Goal: Task Accomplishment & Management: Manage account settings

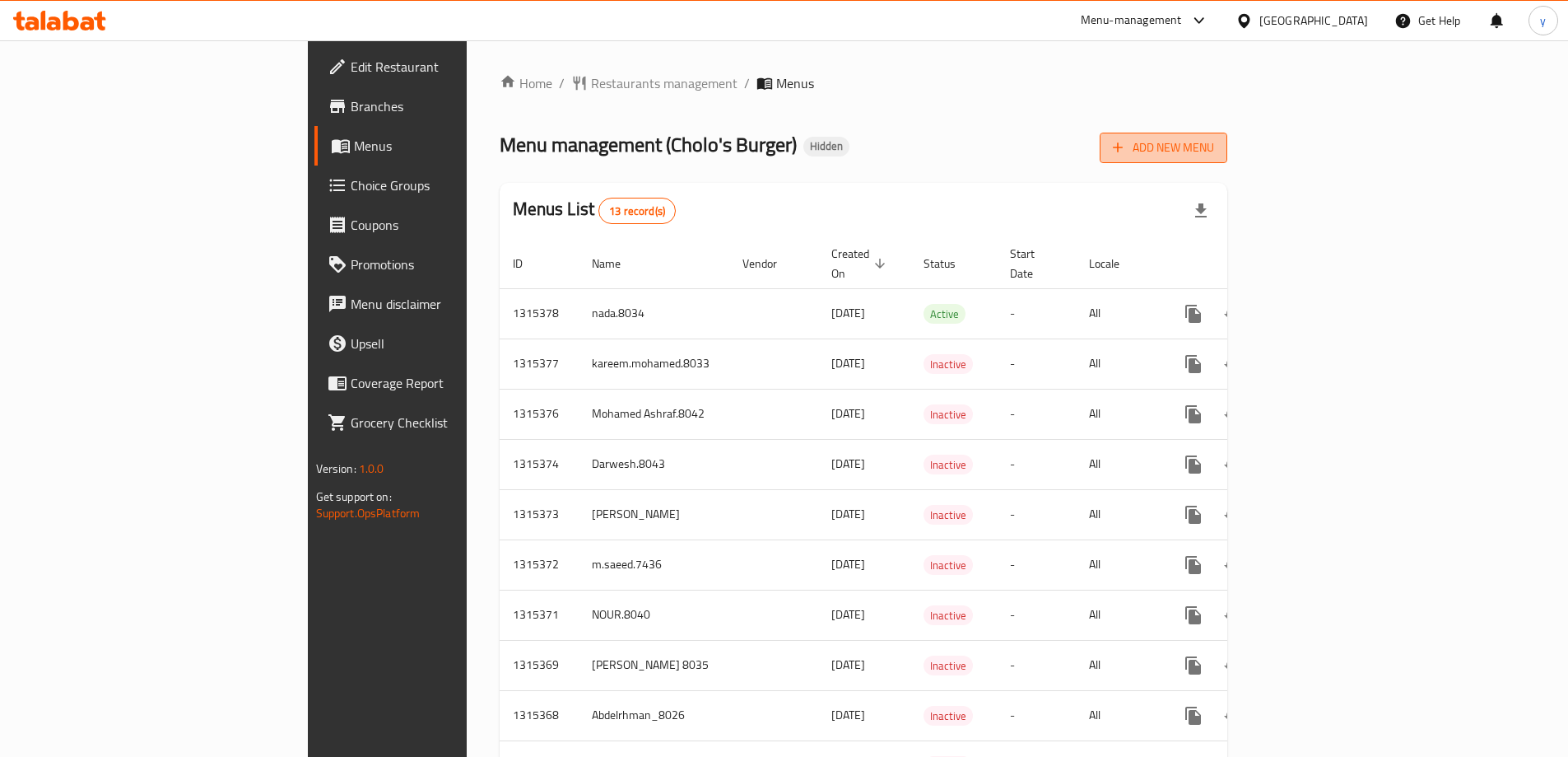
click at [1215, 152] on span "Add New Menu" at bounding box center [1163, 148] width 101 height 21
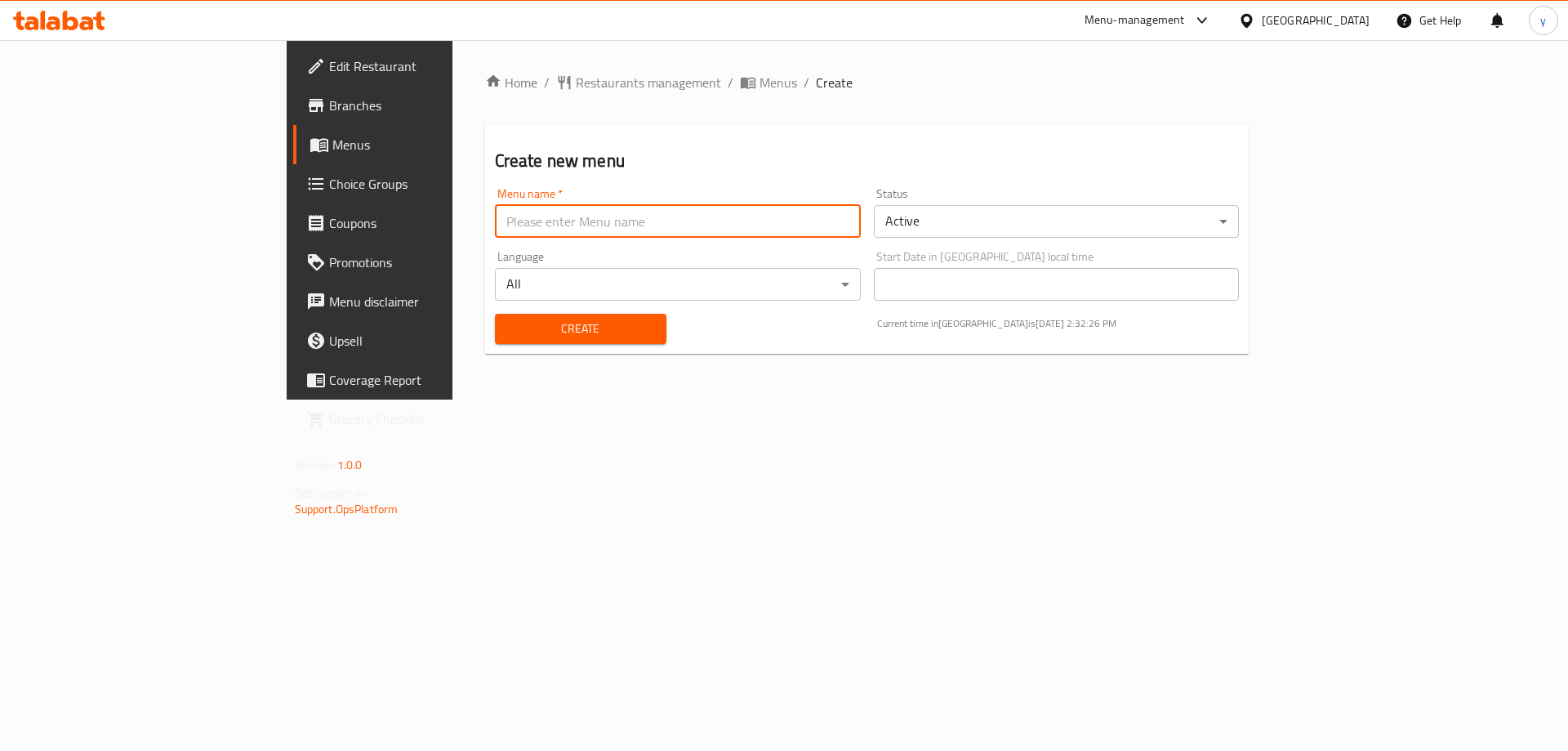
click at [815, 221] on input "text" at bounding box center [678, 221] width 366 height 33
type input "youssef3lla8027"
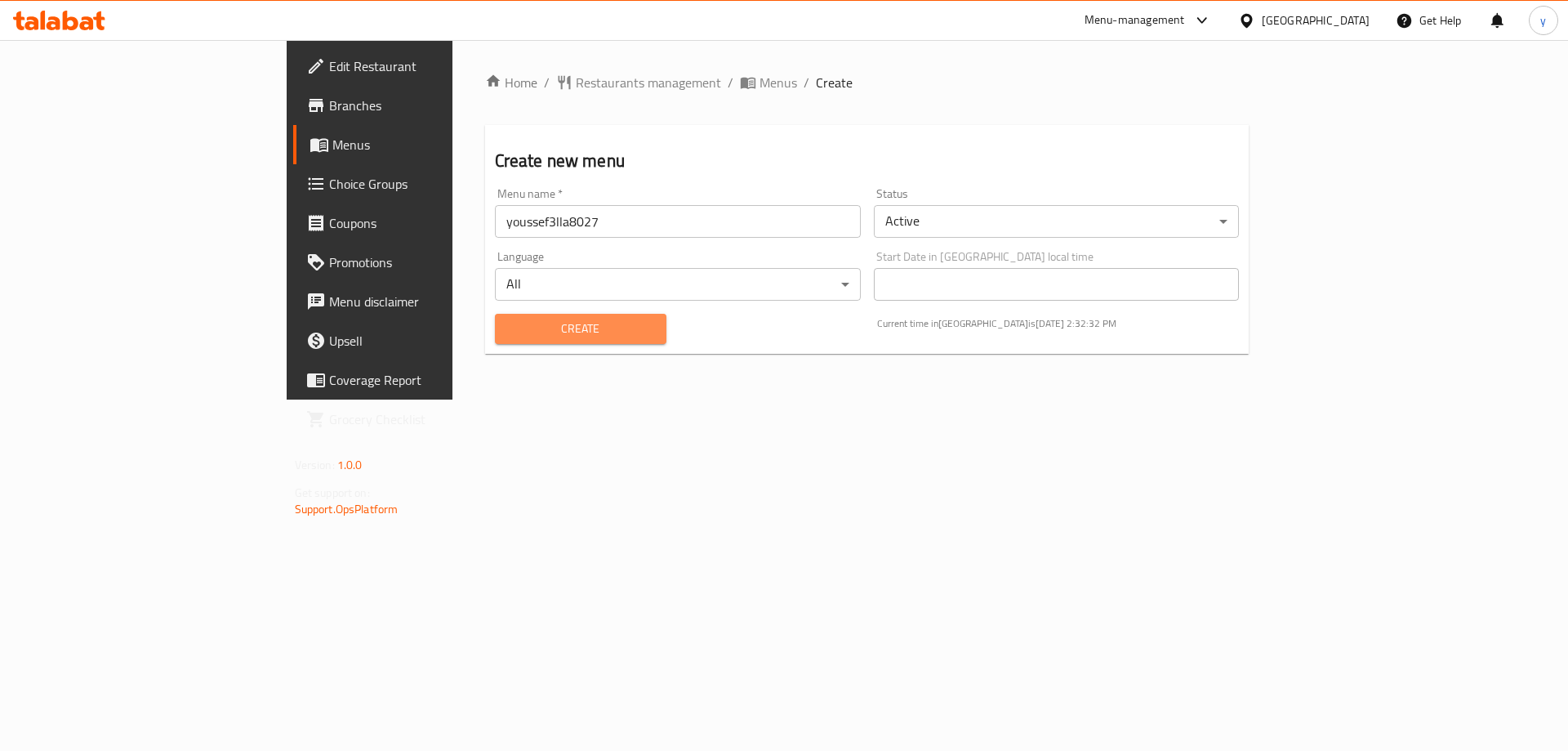
click at [519, 329] on span "Create" at bounding box center [581, 329] width 145 height 21
click at [333, 154] on span "Menus" at bounding box center [434, 144] width 203 height 20
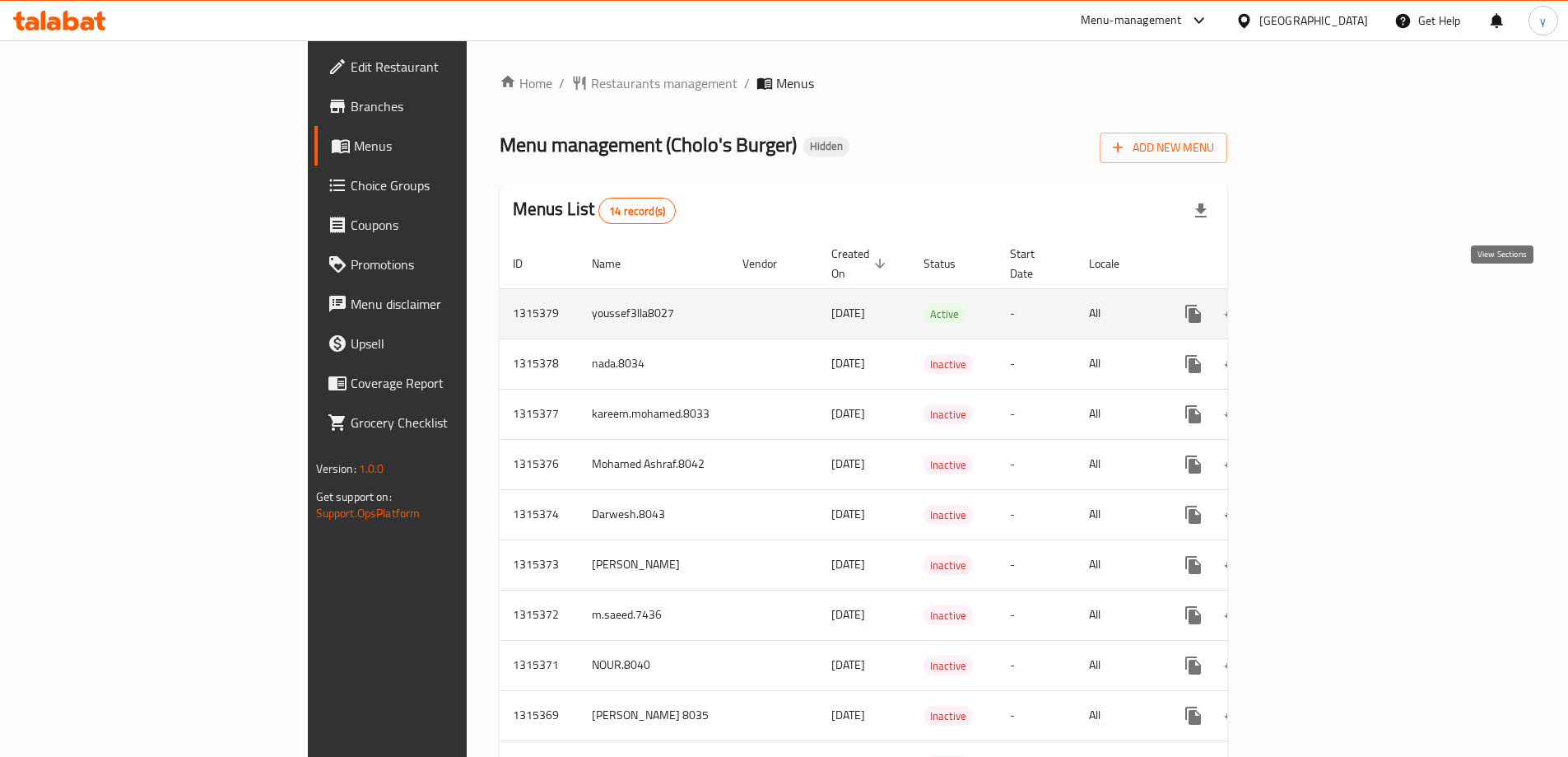
click at [1320, 307] on icon "enhanced table" at bounding box center [1312, 314] width 15 height 15
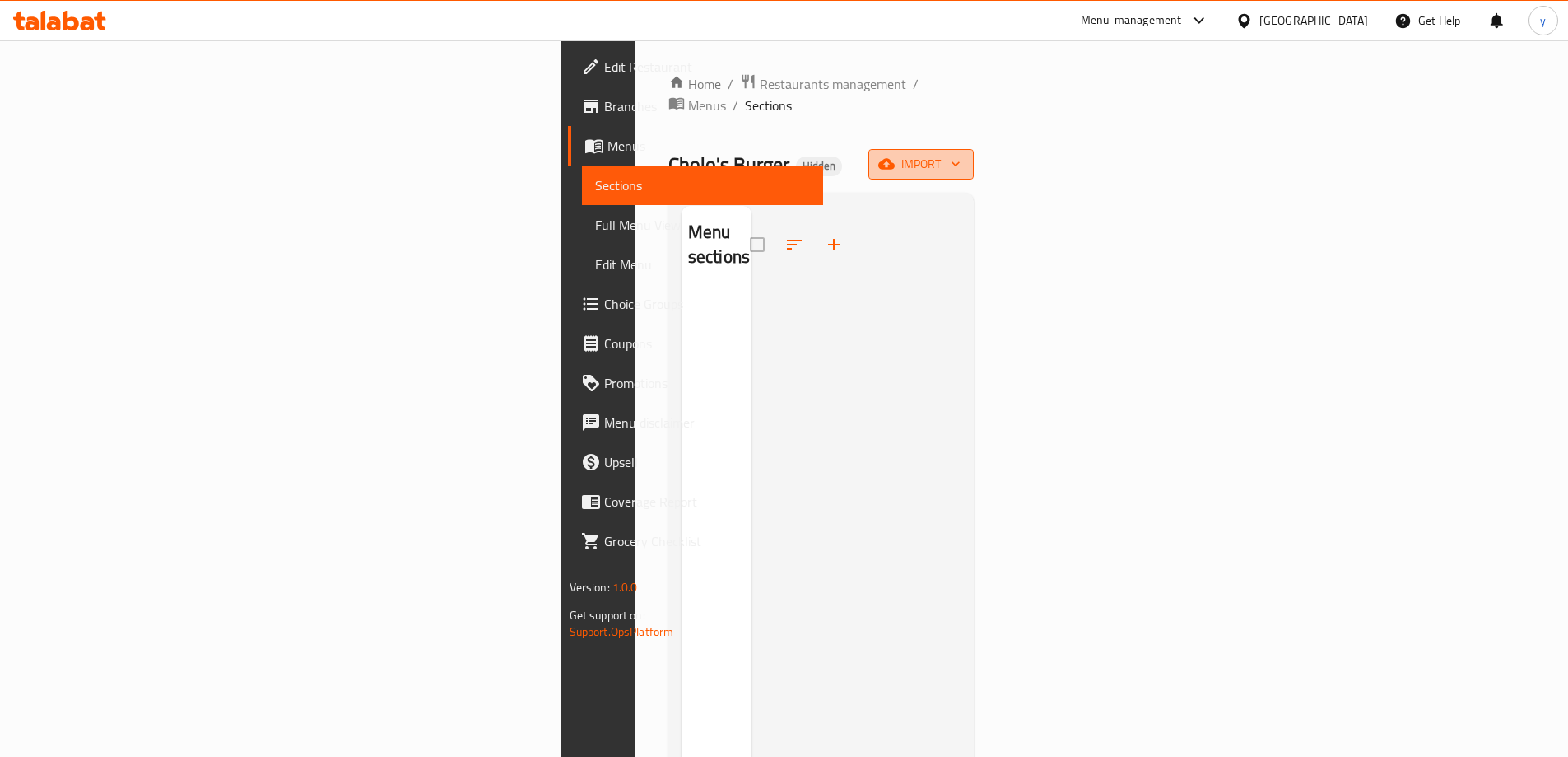
click at [960, 154] on span "import" at bounding box center [921, 165] width 79 height 21
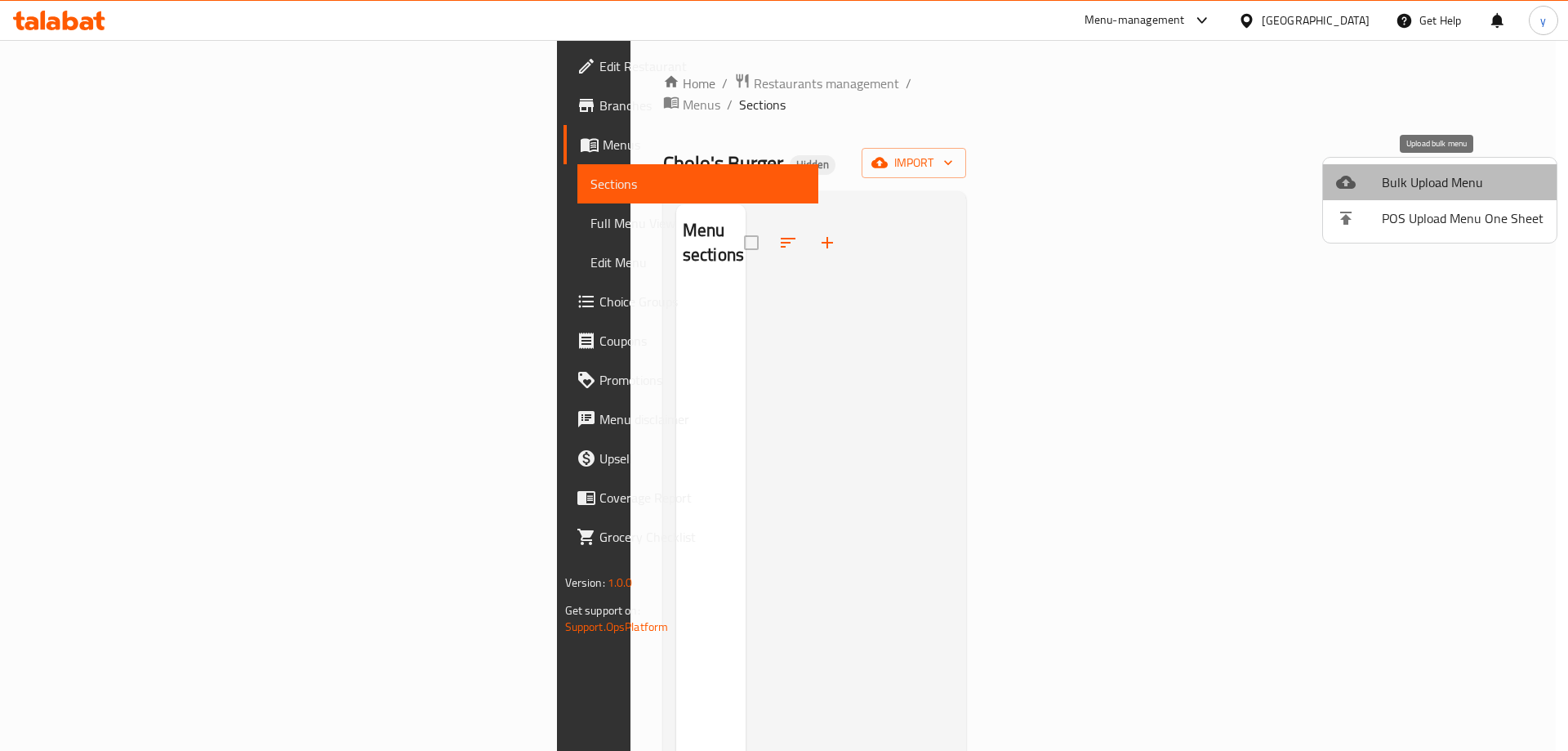
click at [1447, 183] on span "Bulk Upload Menu" at bounding box center [1463, 182] width 162 height 20
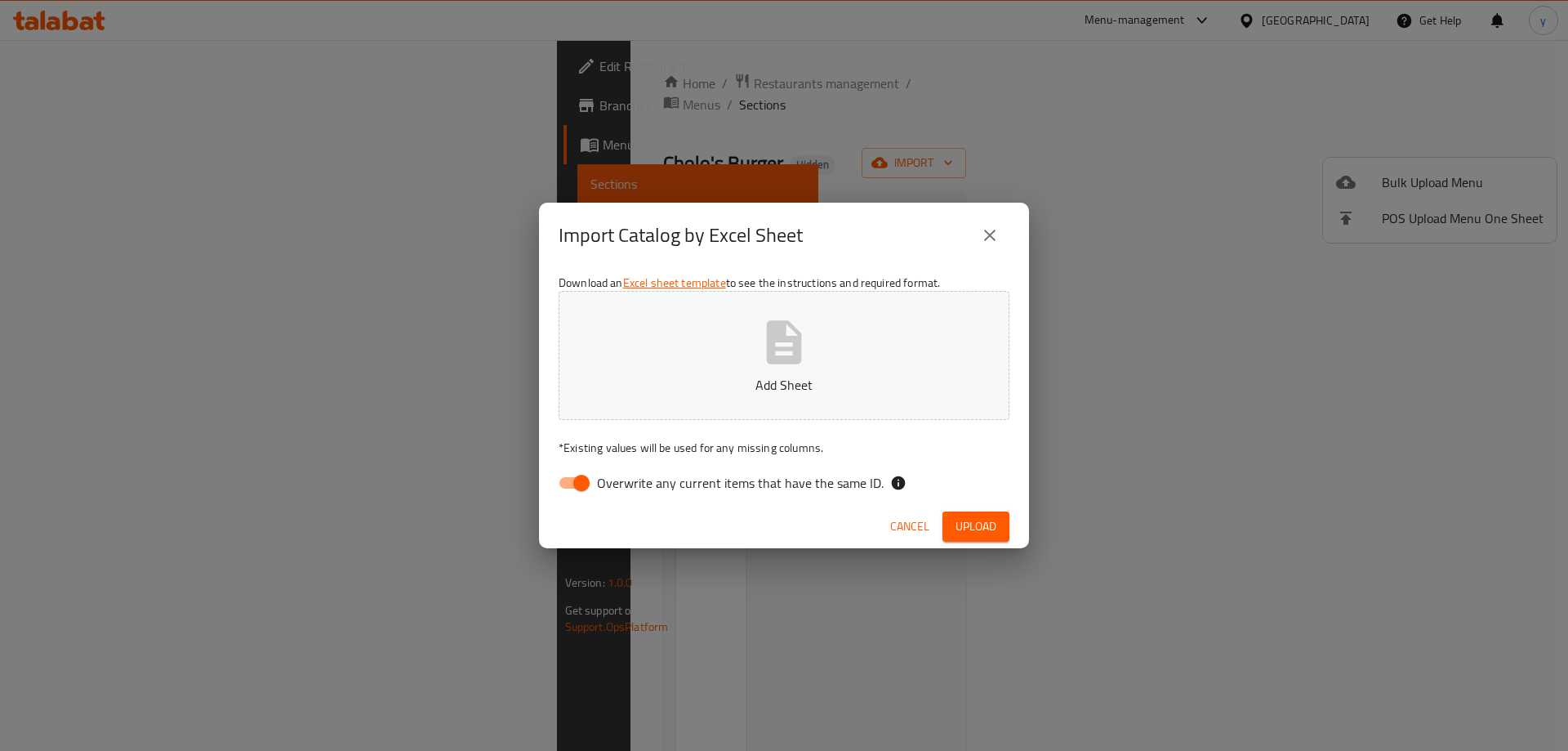
click at [562, 487] on input "Overwrite any current items that have the same ID." at bounding box center [581, 483] width 93 height 31
checkbox input "false"
click at [720, 383] on p "Add Sheet" at bounding box center [784, 385] width 400 height 20
click at [987, 520] on span "Upload" at bounding box center [975, 527] width 41 height 21
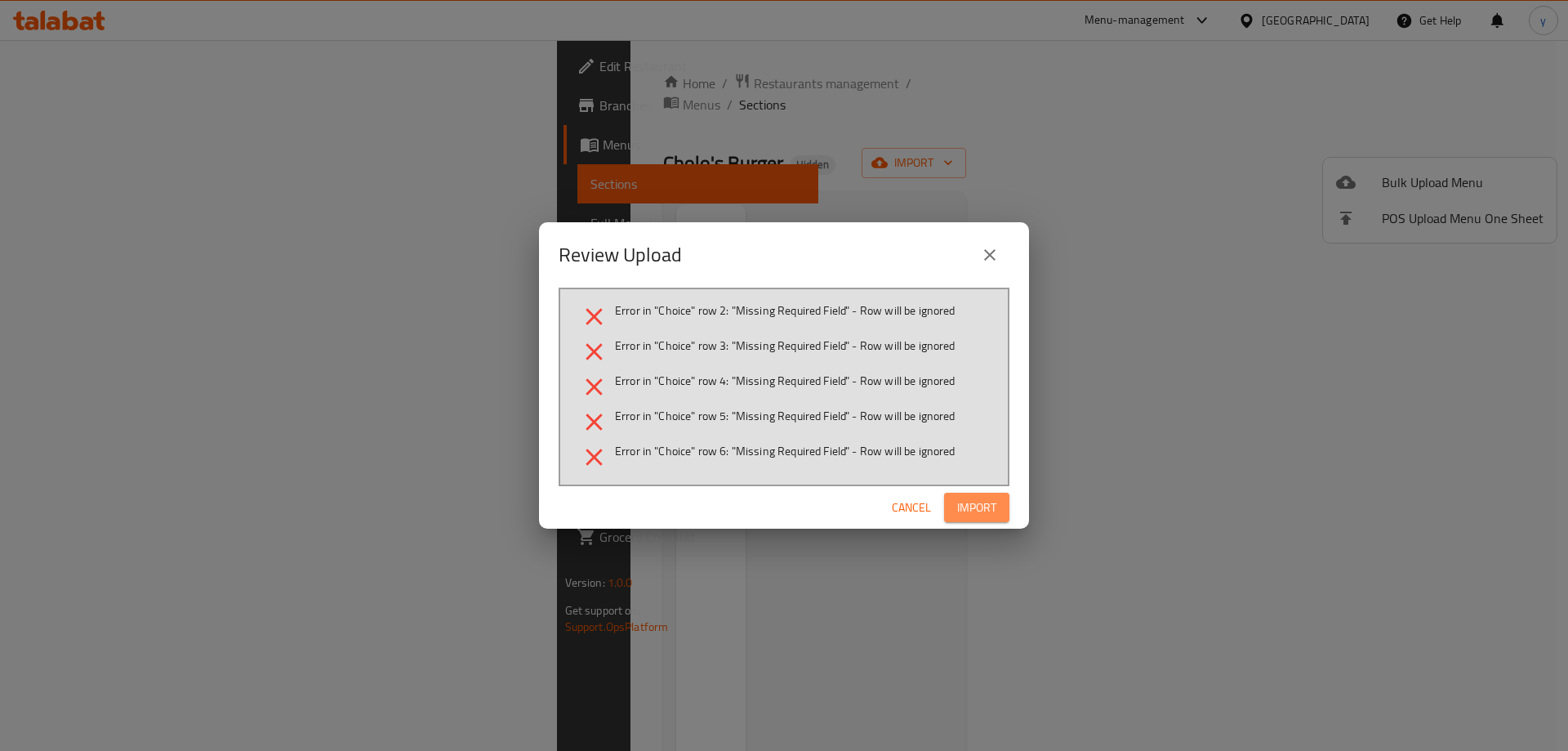
click at [1000, 506] on button "Import" at bounding box center [977, 507] width 66 height 30
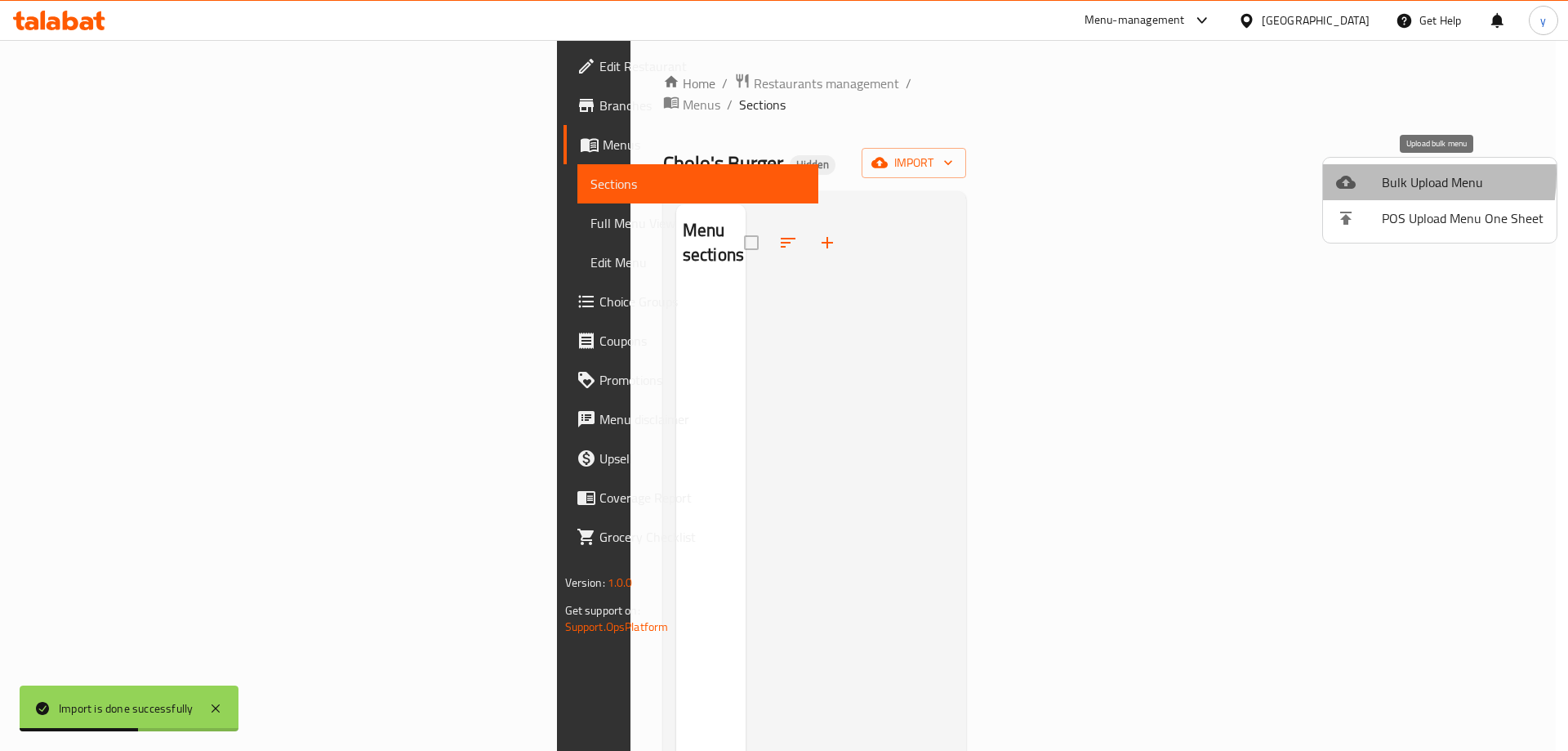
click at [1365, 174] on div at bounding box center [1359, 182] width 46 height 20
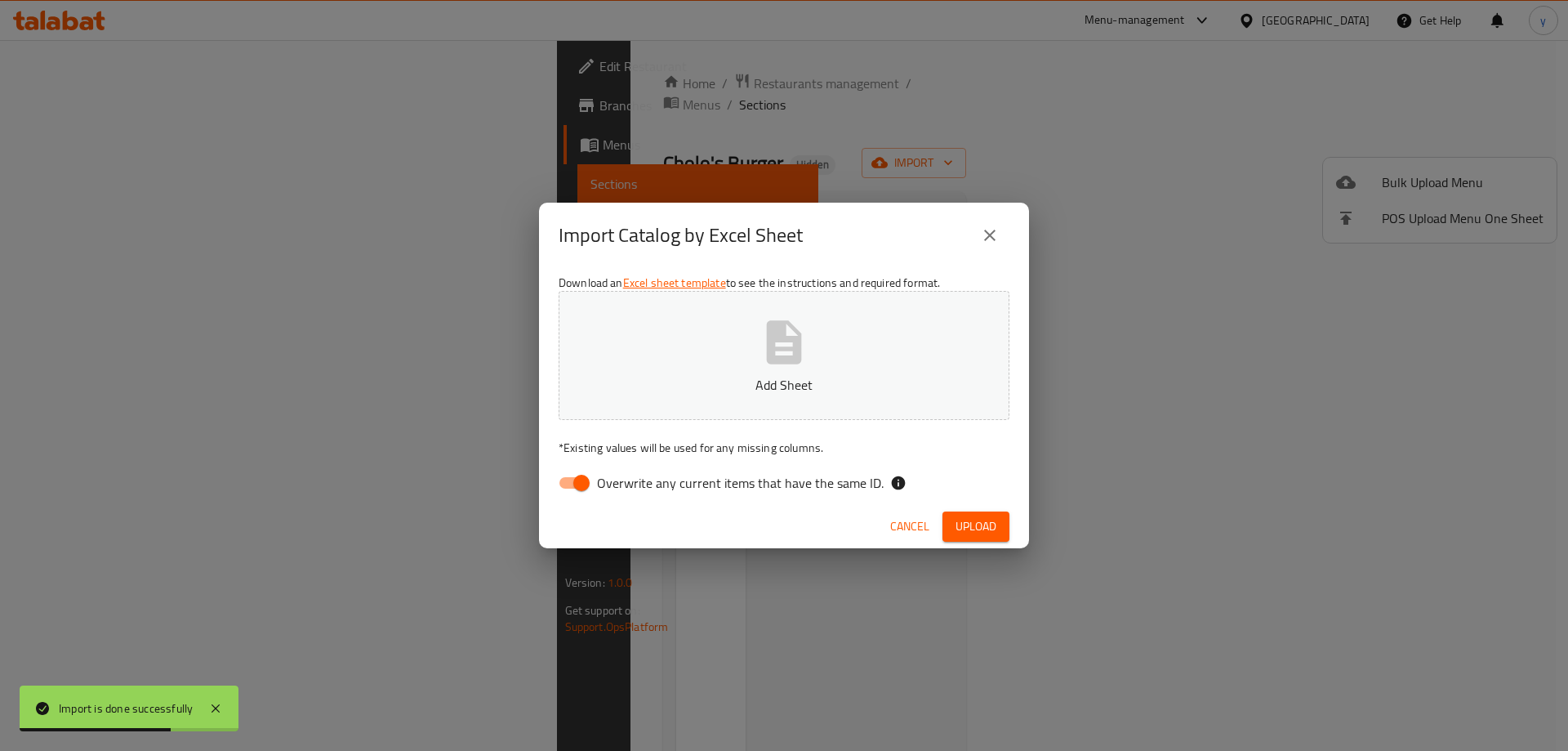
click at [918, 379] on p "Add Sheet" at bounding box center [784, 385] width 400 height 20
click at [566, 484] on input "Overwrite any current items that have the same ID." at bounding box center [581, 483] width 93 height 31
checkbox input "false"
click at [758, 372] on button "Add Sheet" at bounding box center [784, 355] width 451 height 129
click at [983, 548] on div "Cancel Upload" at bounding box center [784, 526] width 490 height 43
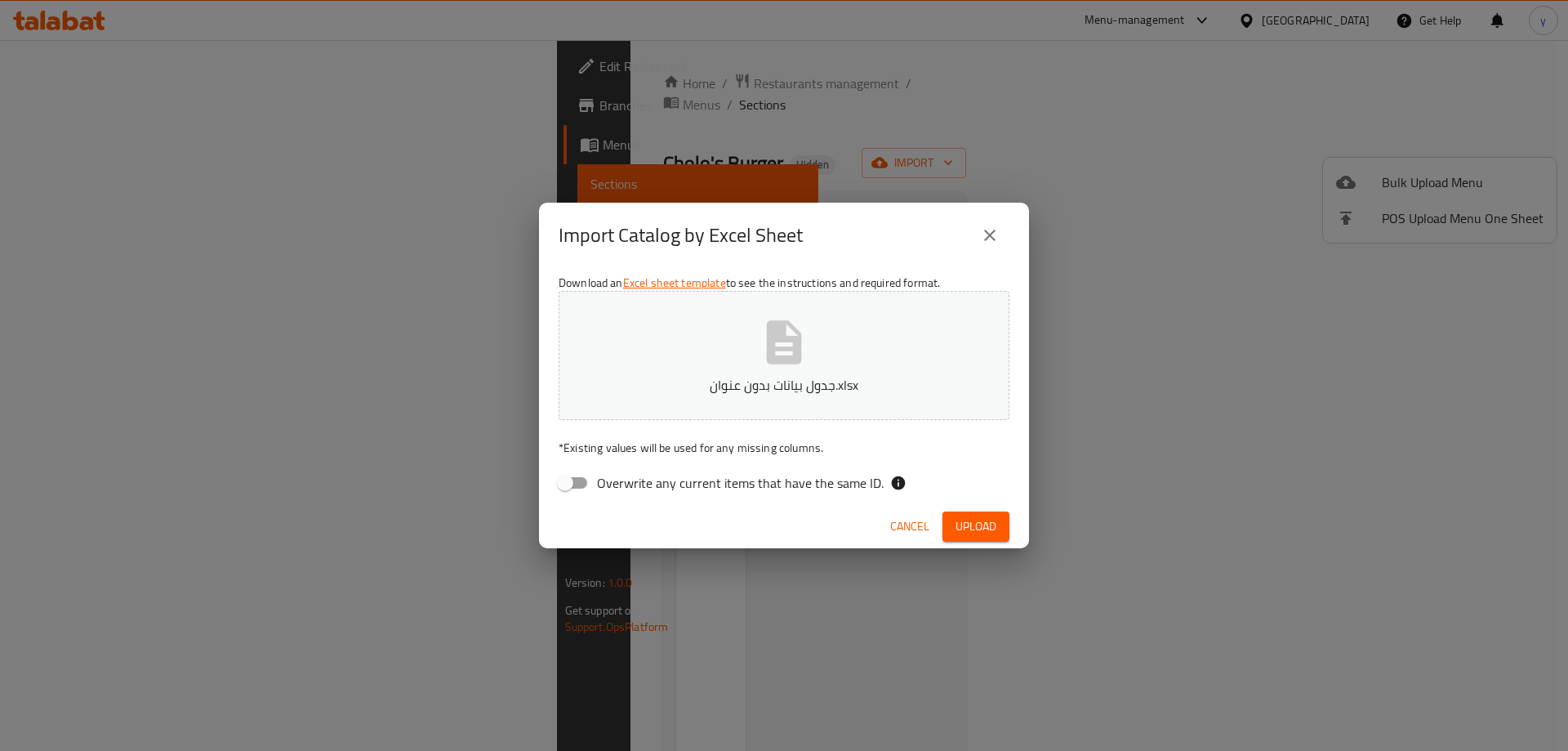
click at [982, 535] on span "Upload" at bounding box center [975, 527] width 41 height 21
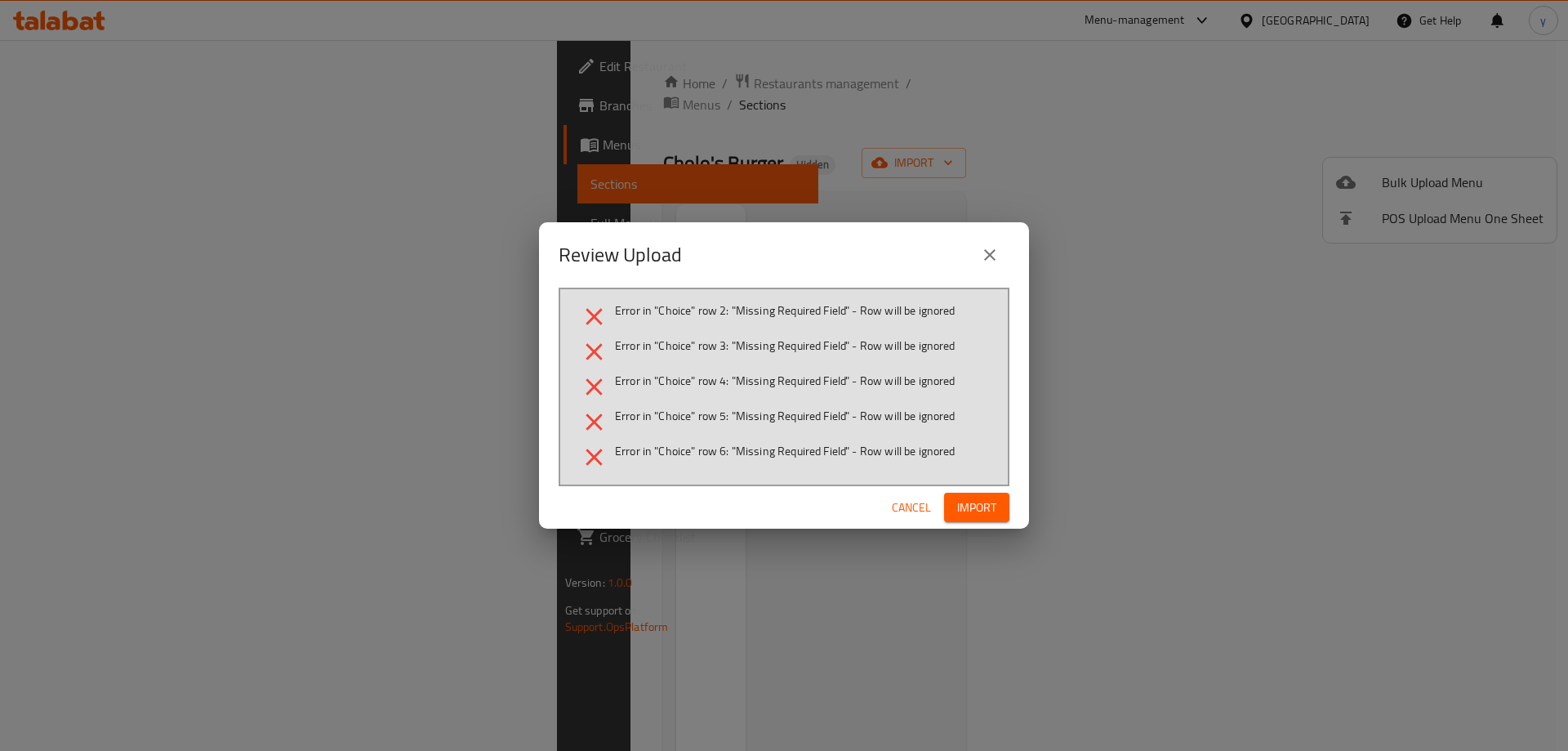
click at [989, 253] on icon "close" at bounding box center [989, 254] width 11 height 11
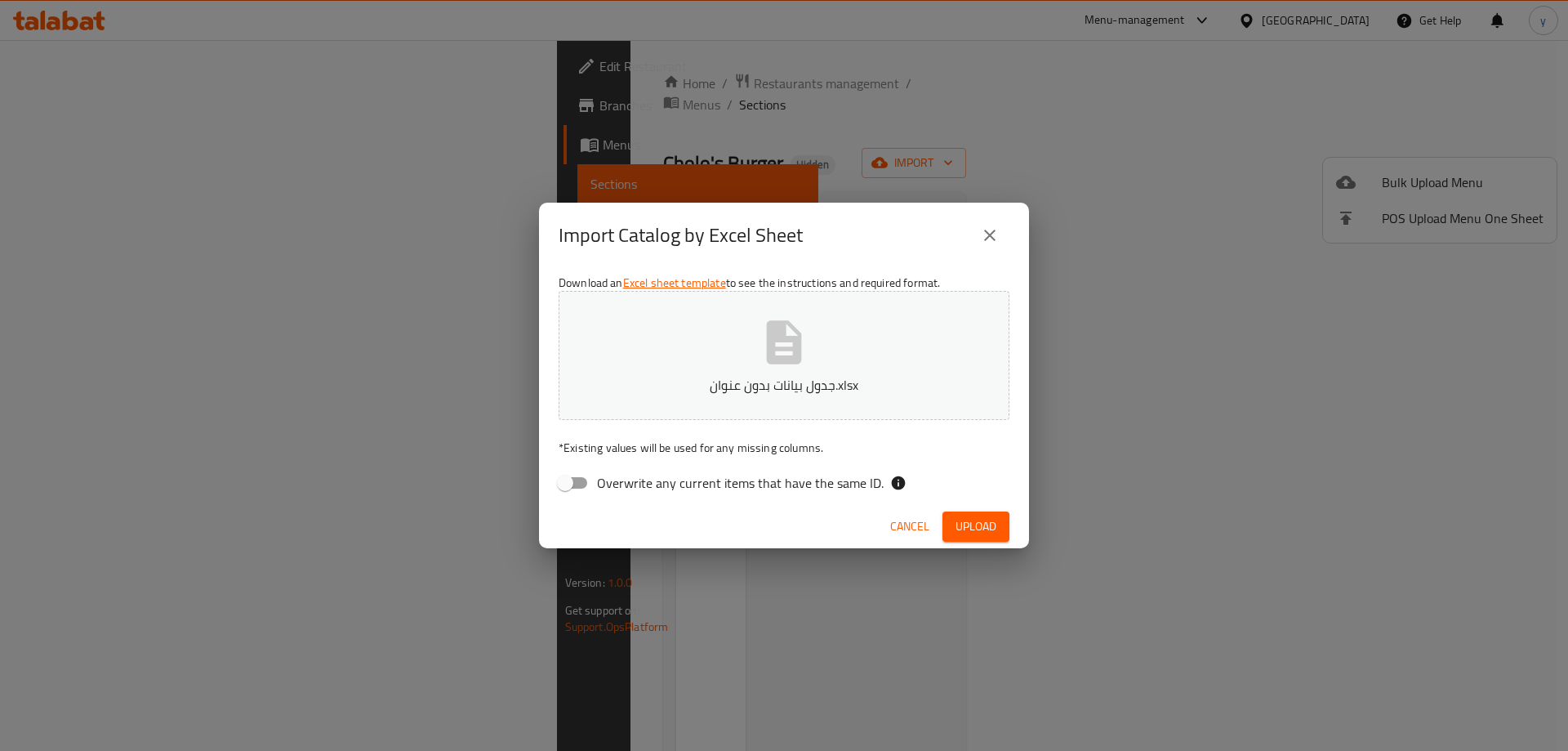
click at [995, 232] on icon "close" at bounding box center [989, 235] width 11 height 11
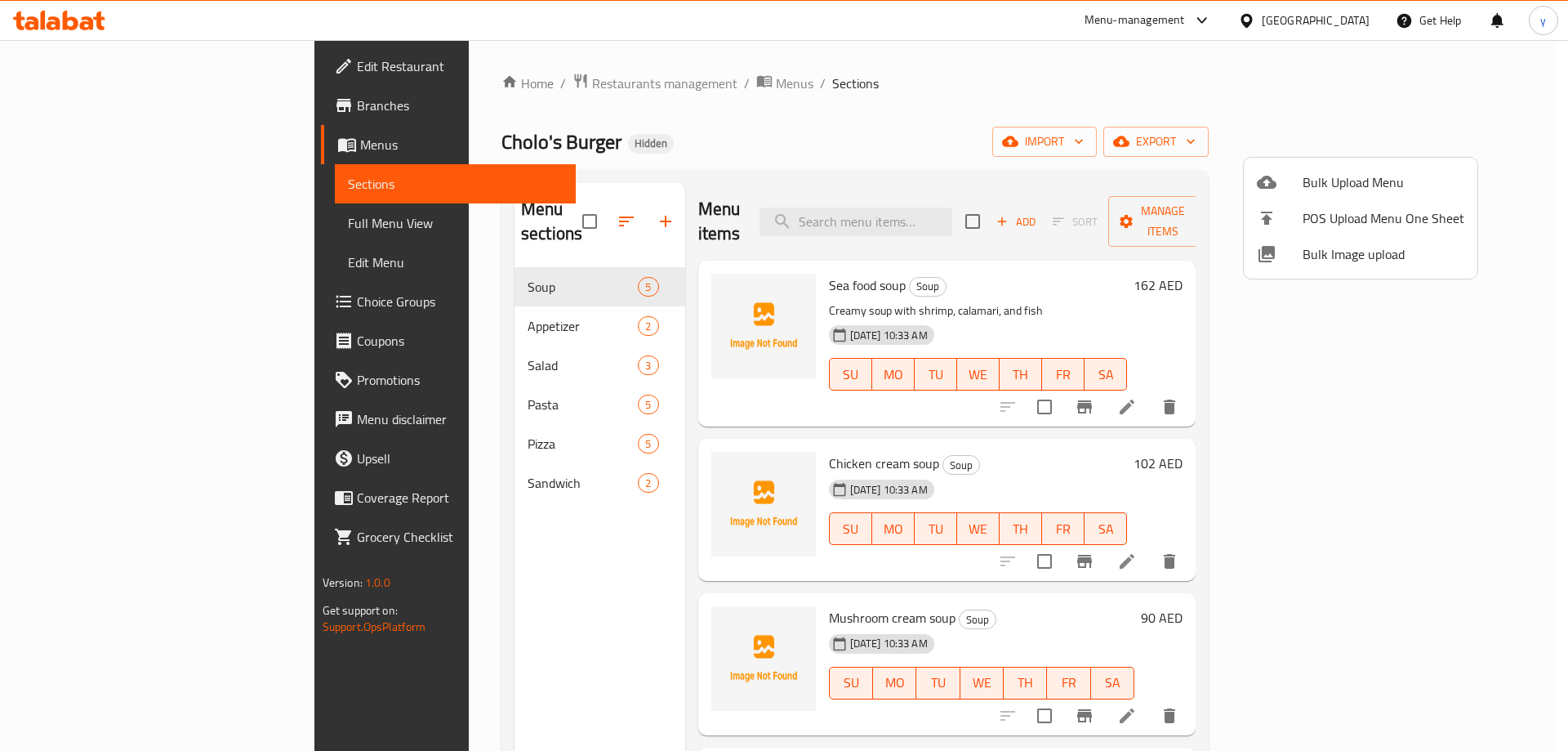
click at [126, 218] on div at bounding box center [784, 375] width 1568 height 751
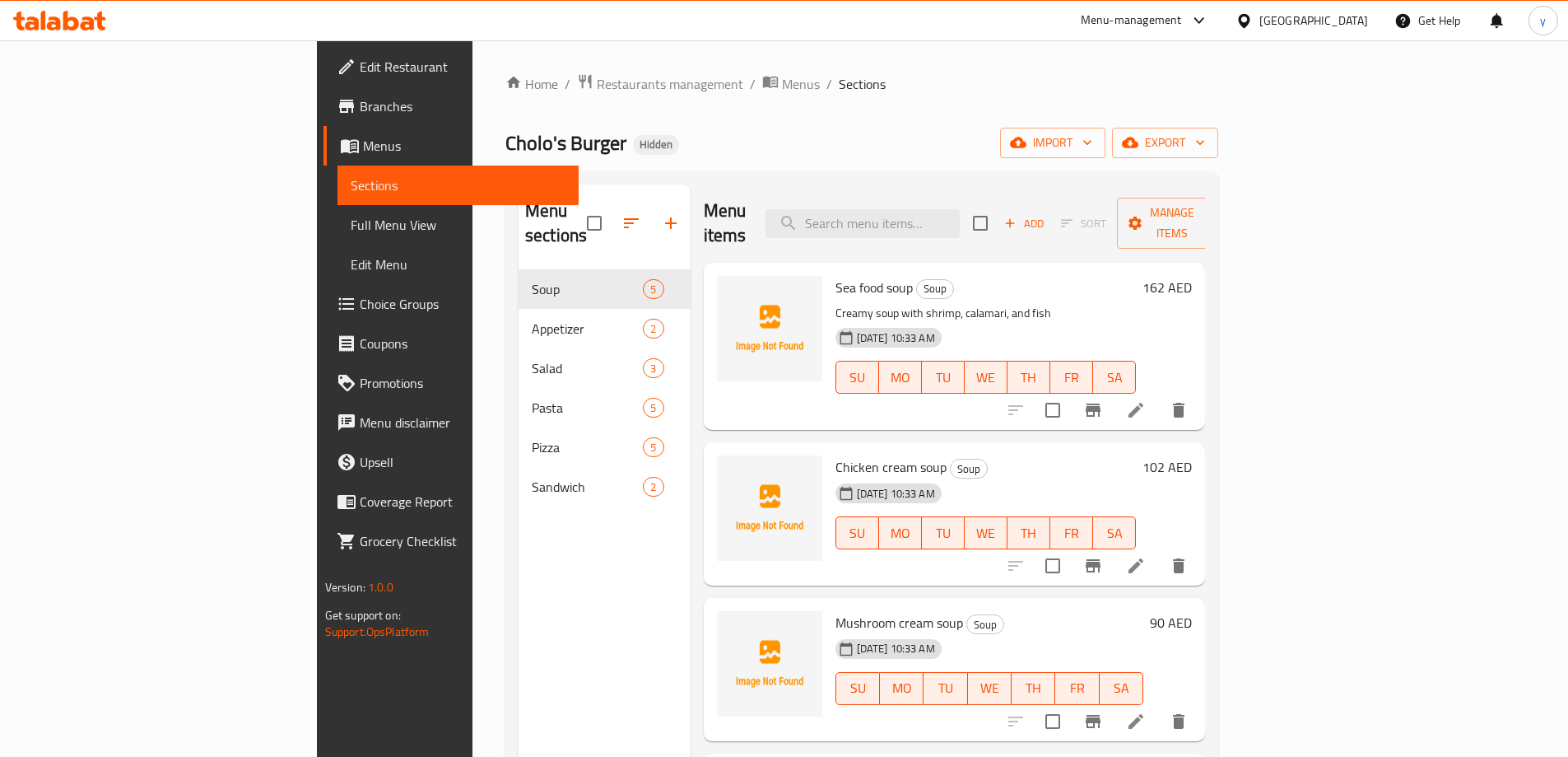
click at [351, 219] on span "Full Menu View" at bounding box center [458, 225] width 215 height 20
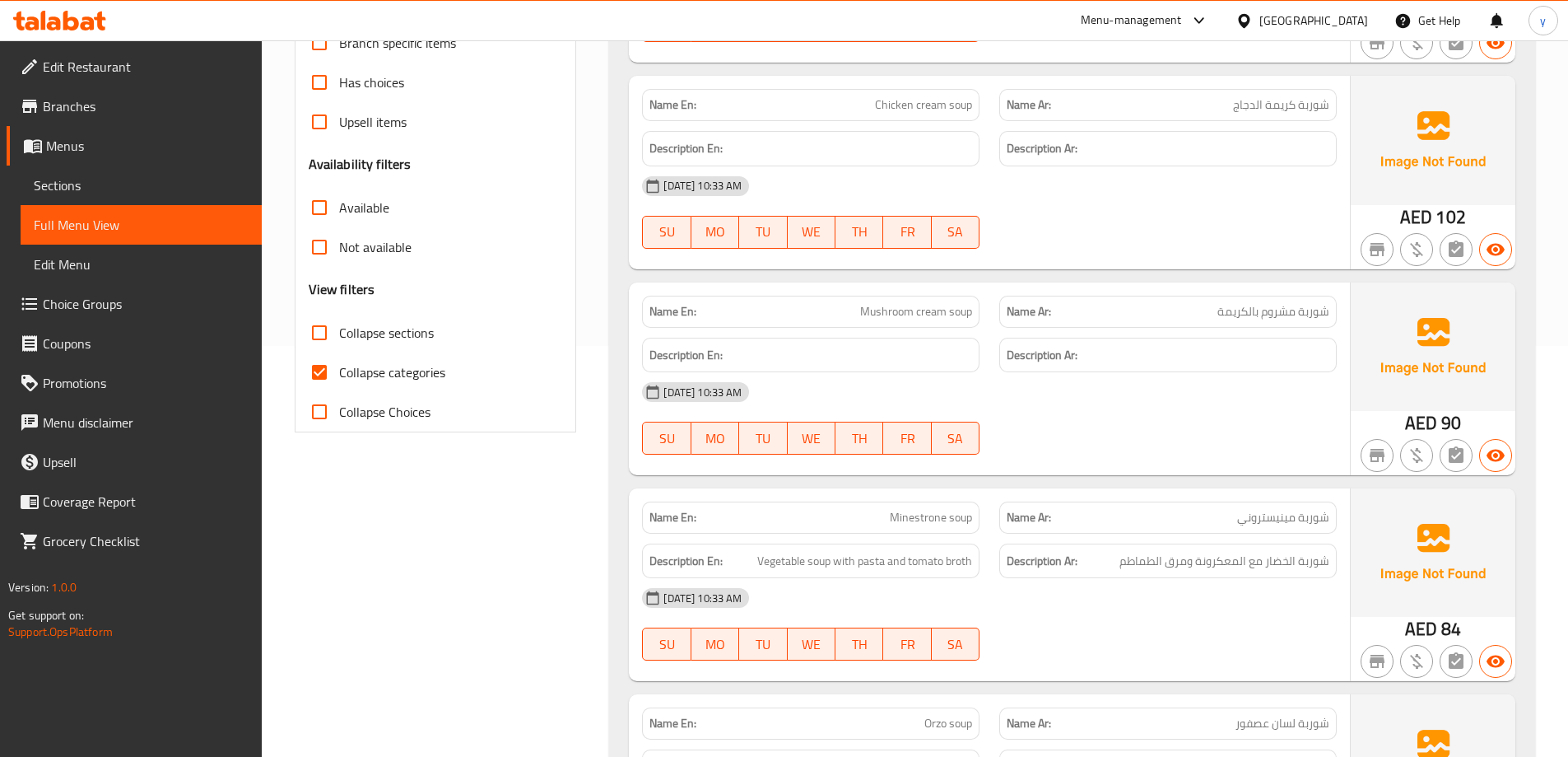
scroll to position [412, 0]
click at [338, 379] on input "Collapse categories" at bounding box center [319, 371] width 39 height 39
checkbox input "false"
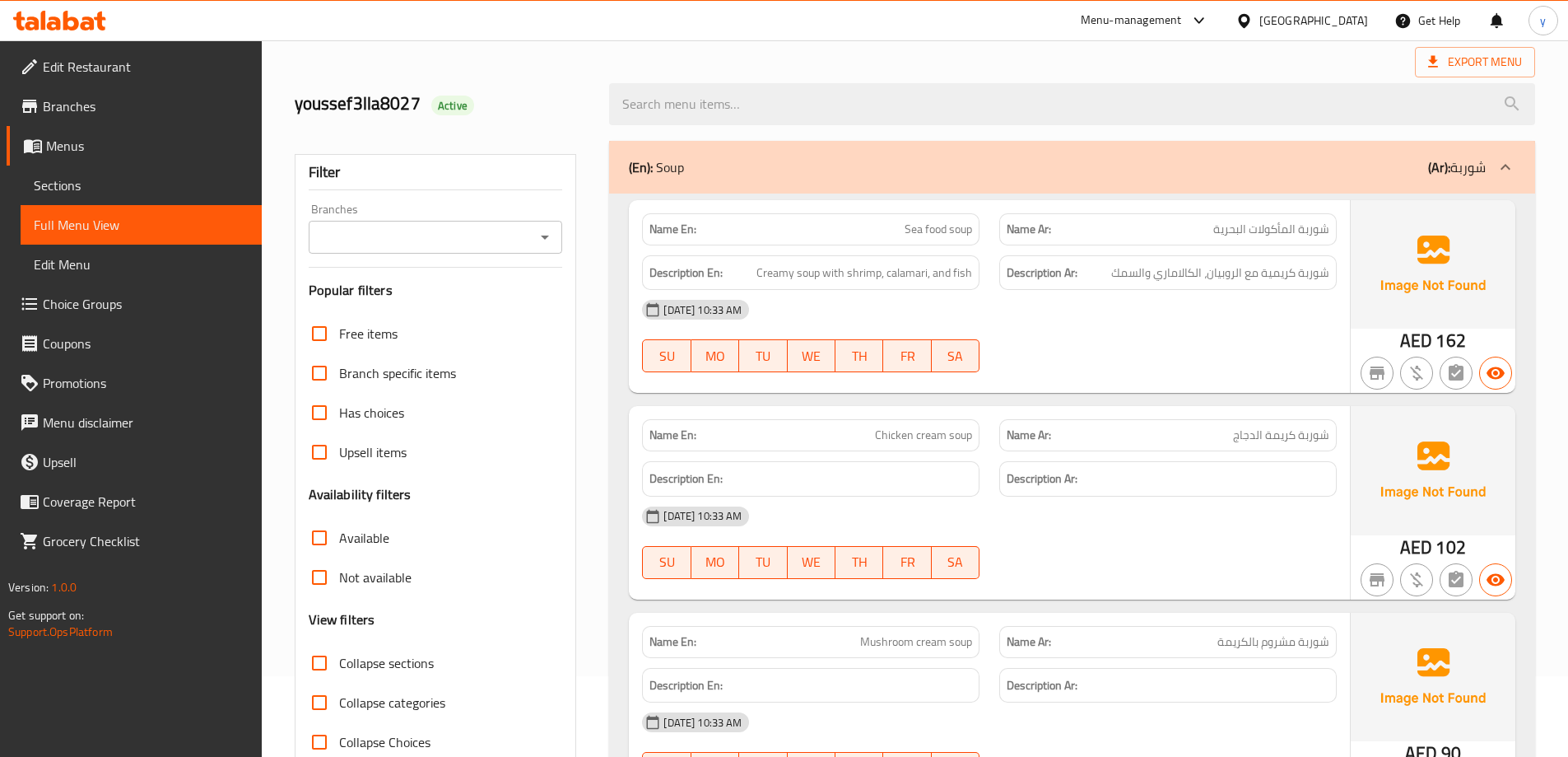
scroll to position [0, 0]
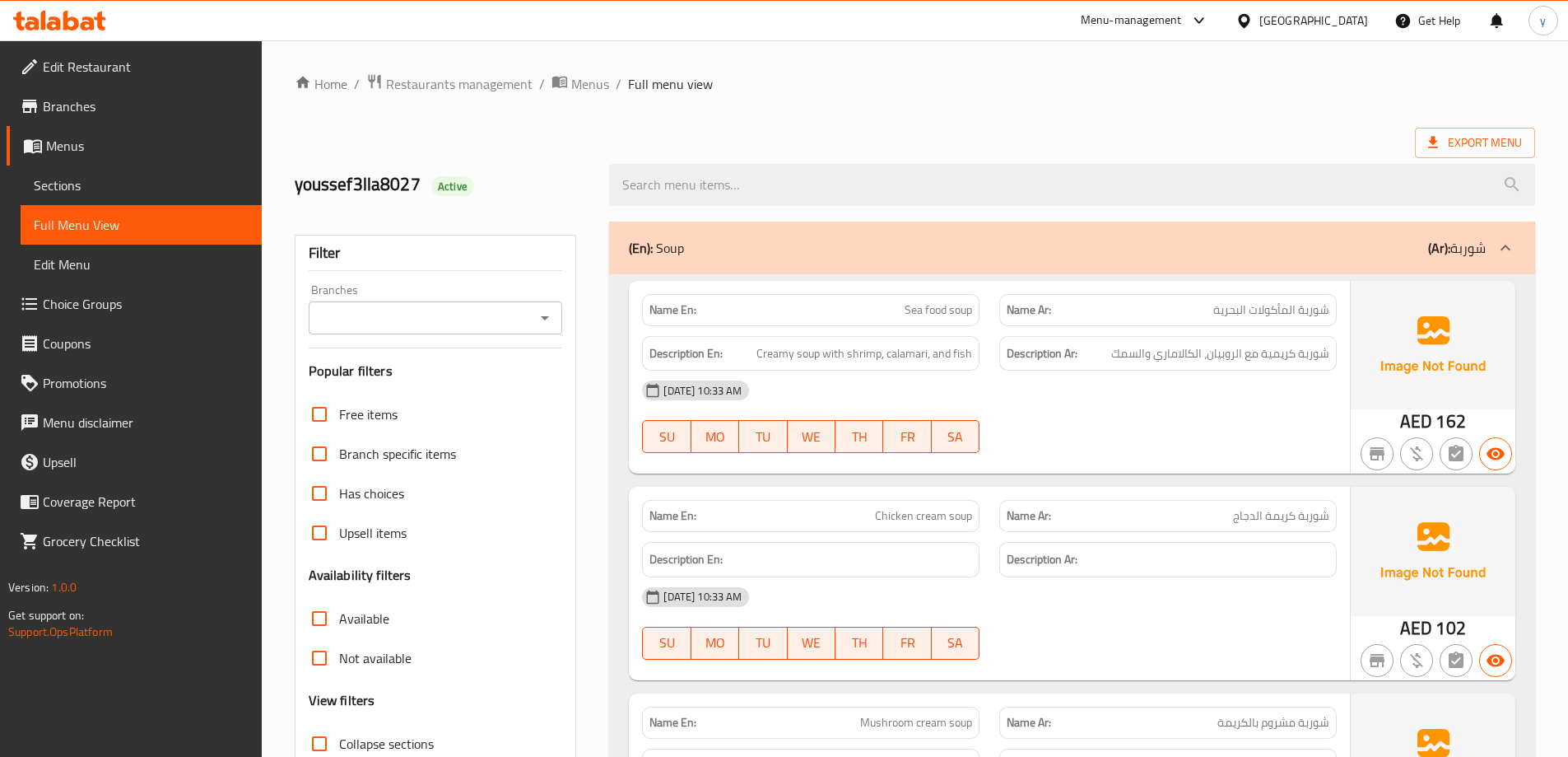
click at [1499, 247] on icon at bounding box center [1505, 247] width 20 height 20
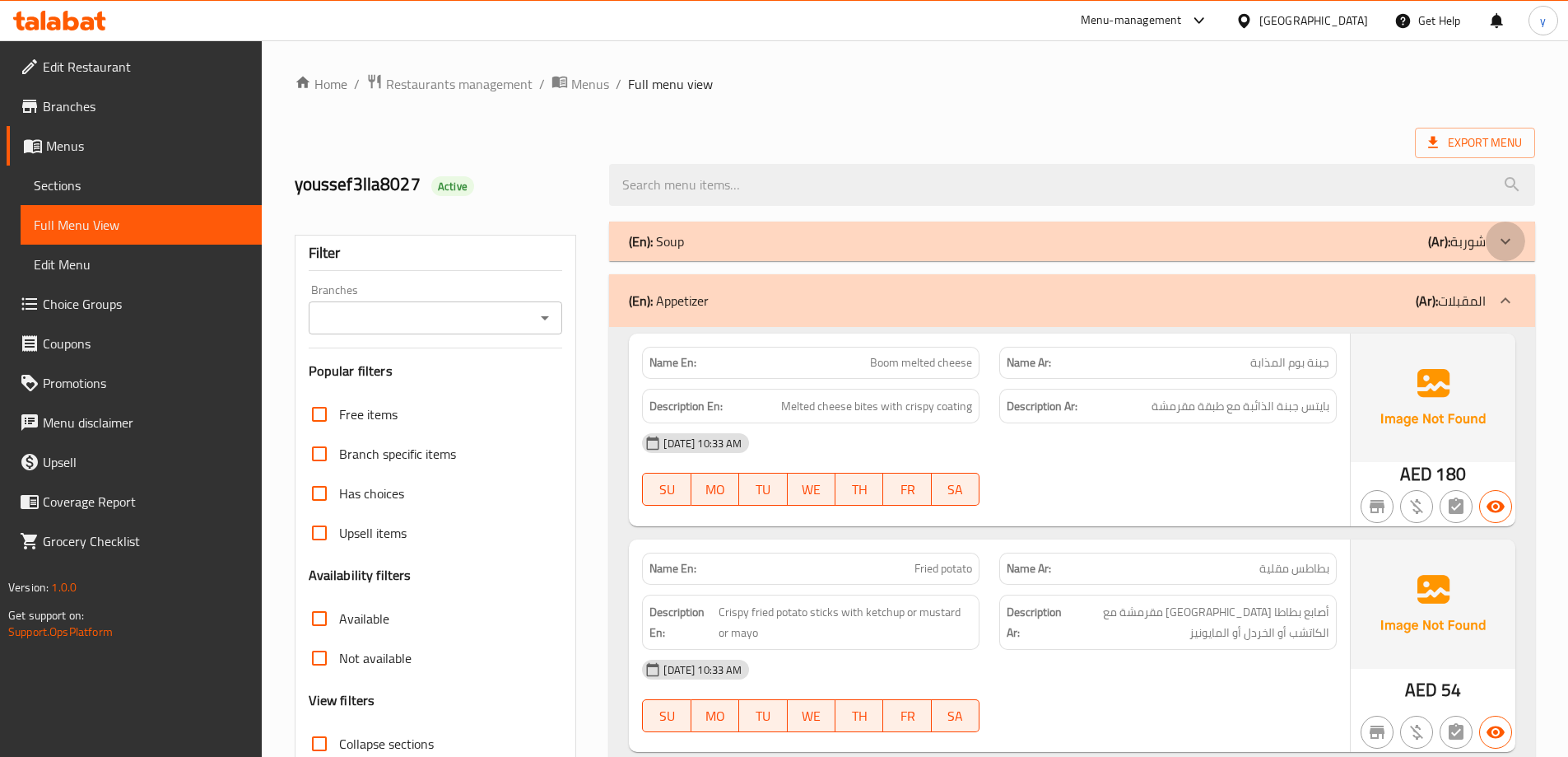
click at [1500, 242] on icon at bounding box center [1505, 241] width 20 height 20
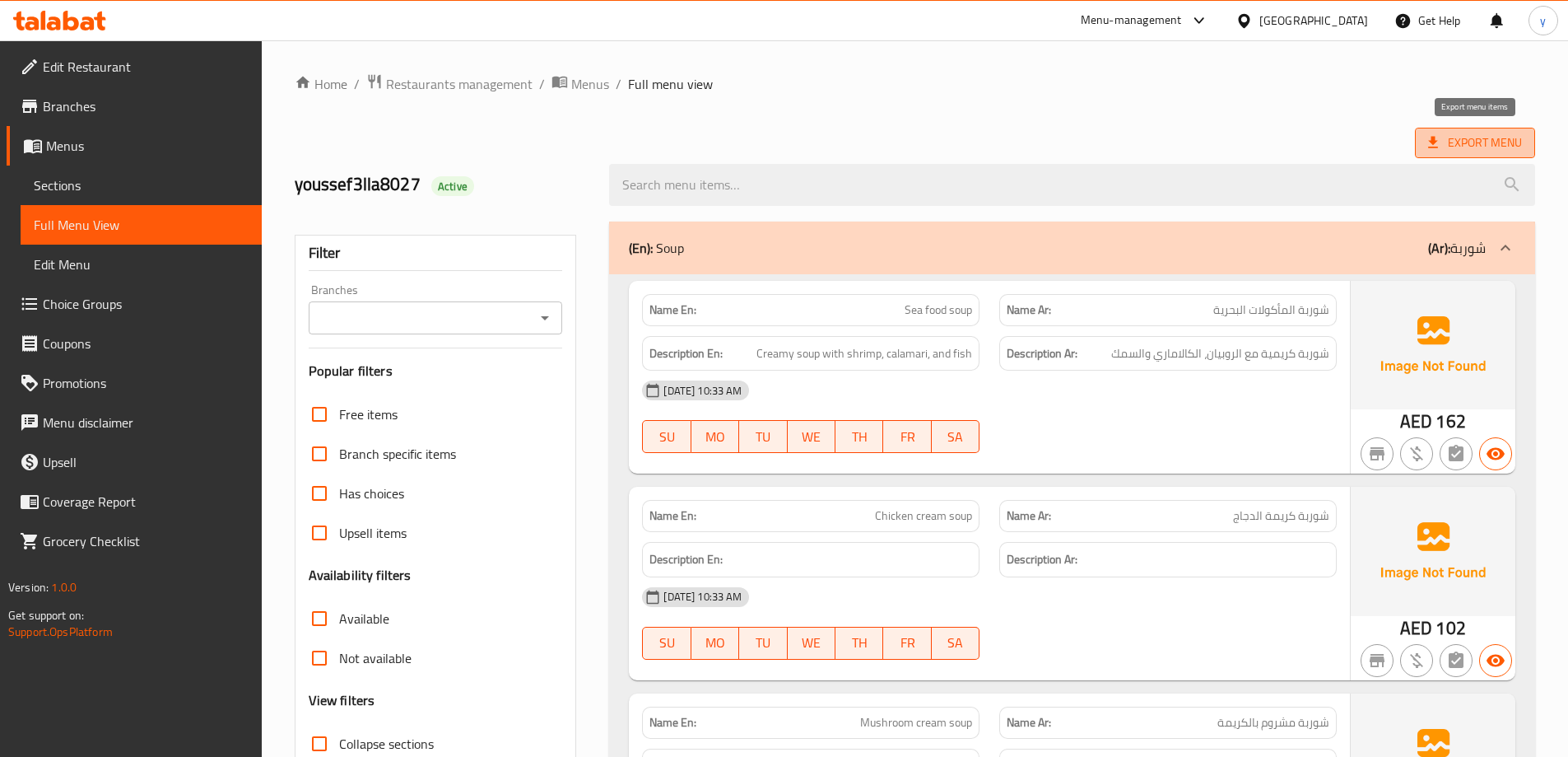
click at [1492, 153] on span "Export Menu" at bounding box center [1475, 143] width 120 height 30
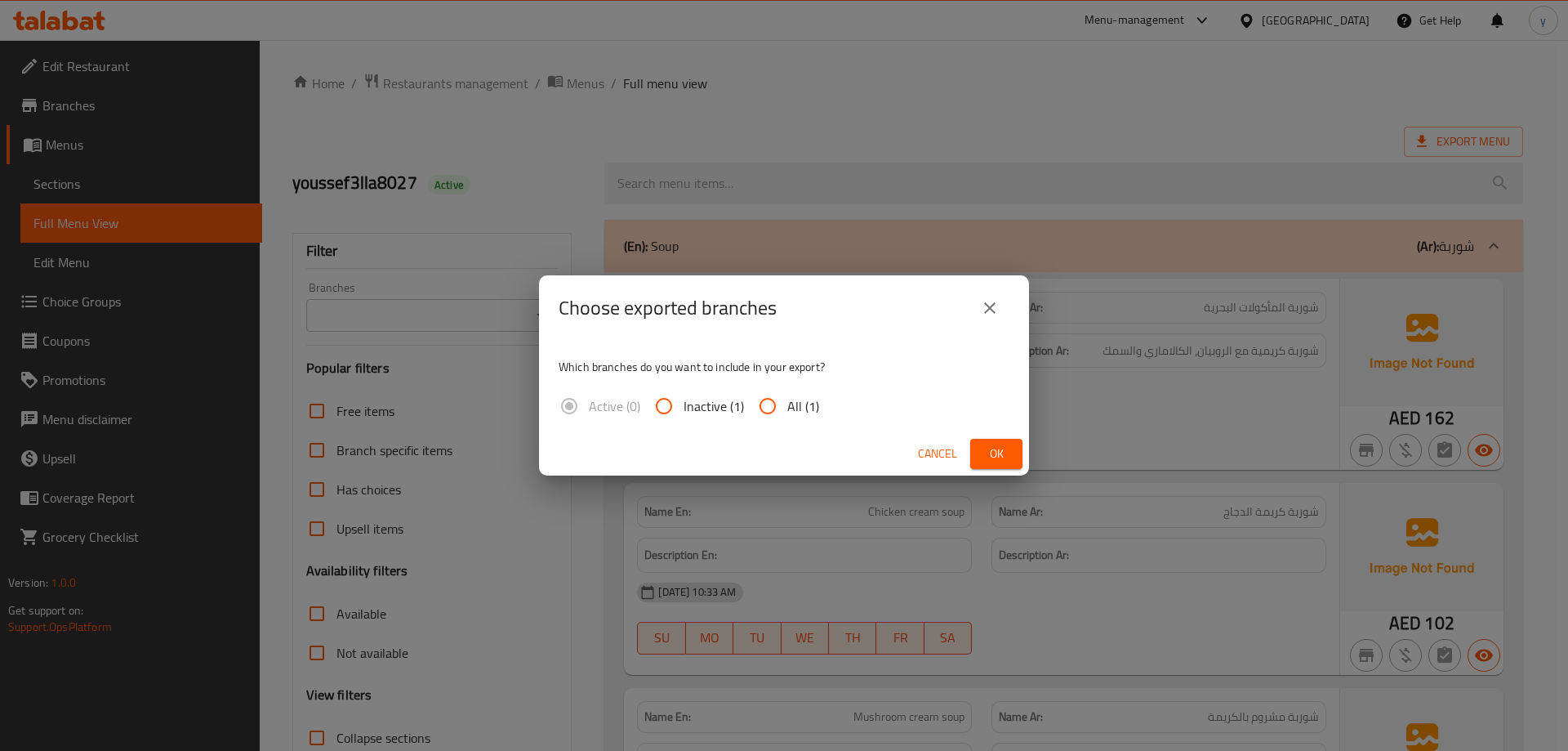
click at [752, 405] on input "All (1)" at bounding box center [767, 405] width 39 height 39
radio input "true"
click at [993, 453] on span "Ok" at bounding box center [996, 454] width 26 height 21
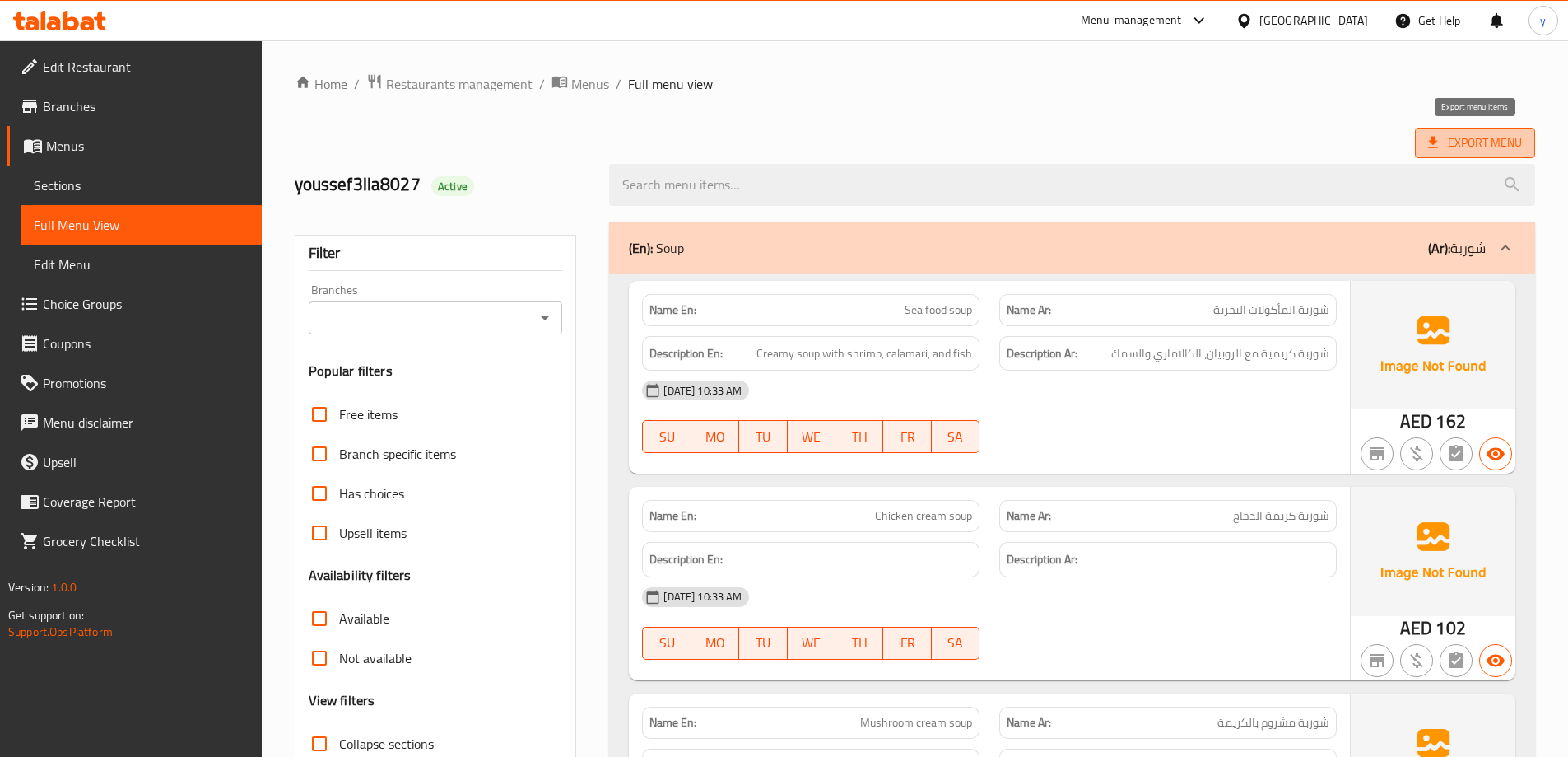
click at [1470, 144] on span "Export Menu" at bounding box center [1476, 143] width 94 height 21
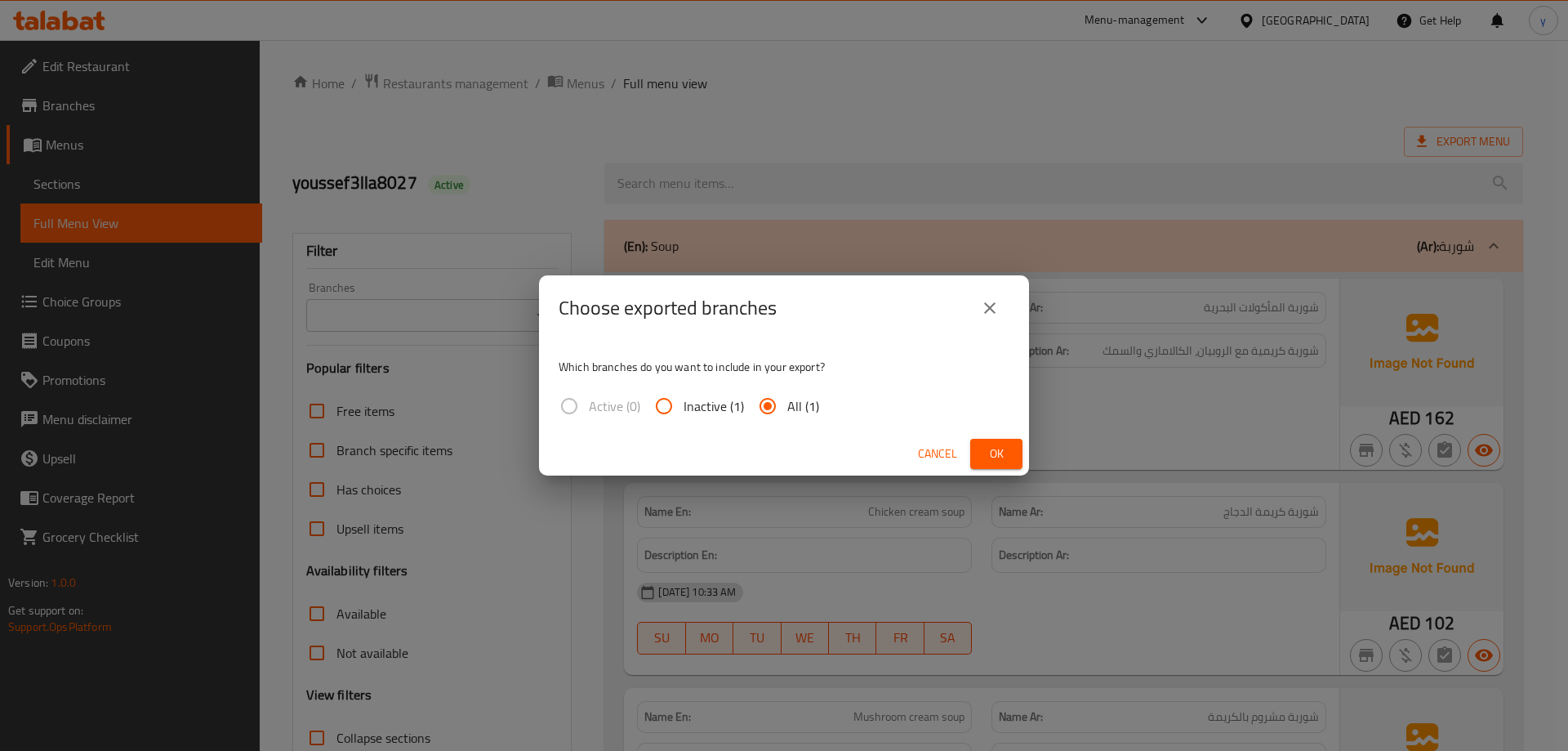
click at [986, 313] on icon "close" at bounding box center [989, 308] width 11 height 11
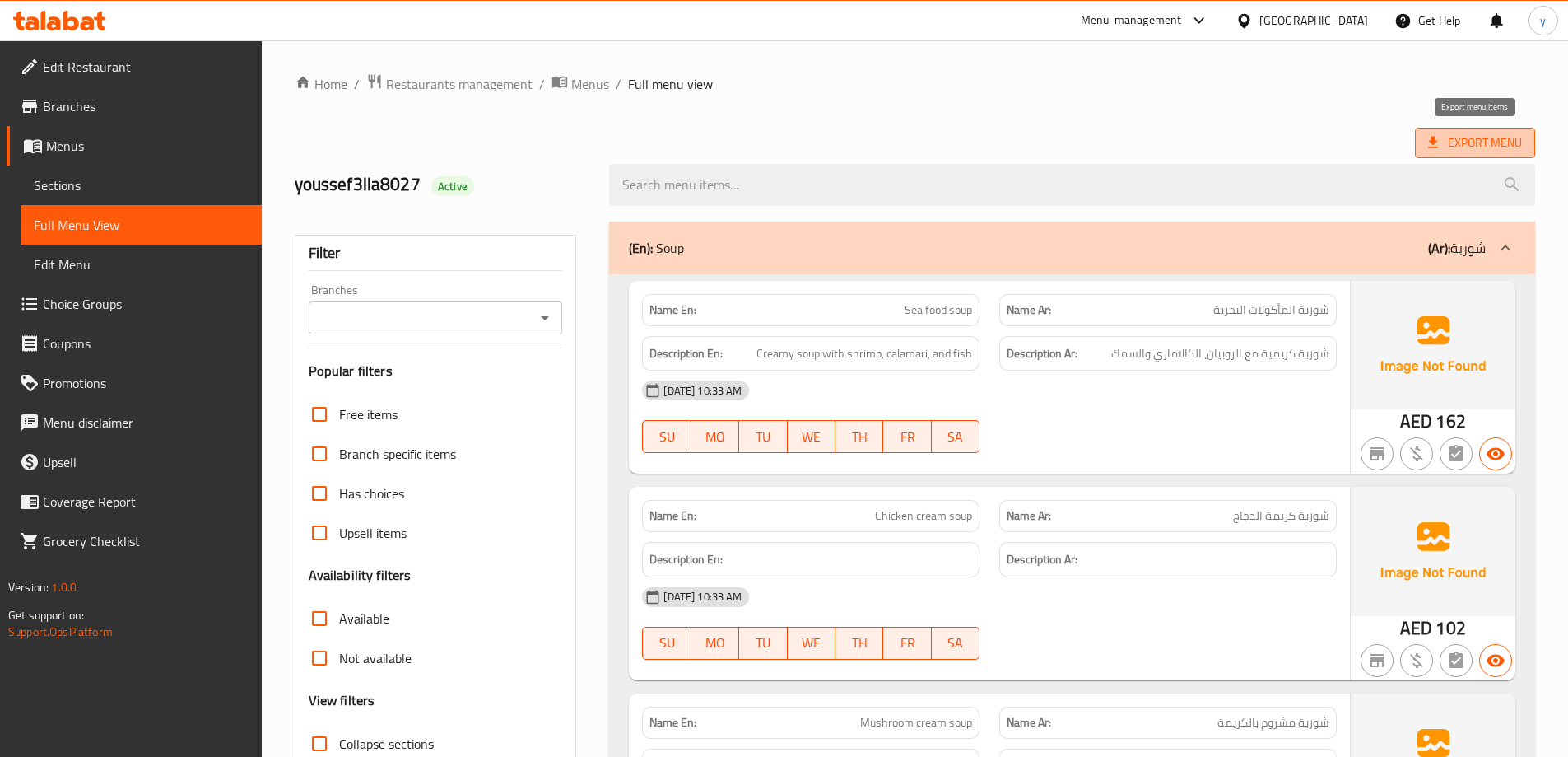
click at [1462, 140] on span "Export Menu" at bounding box center [1476, 143] width 94 height 21
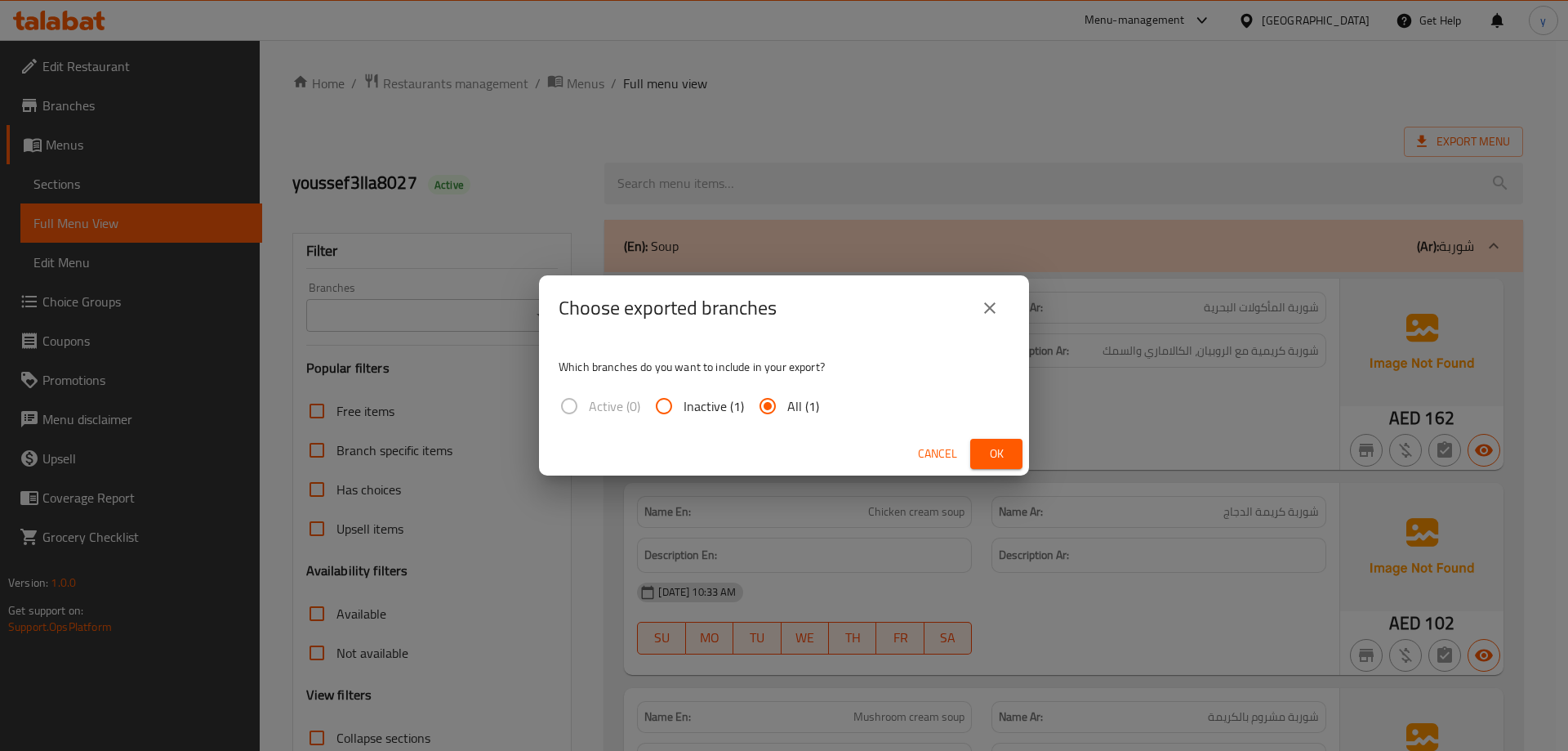
click at [984, 310] on icon "close" at bounding box center [990, 308] width 20 height 20
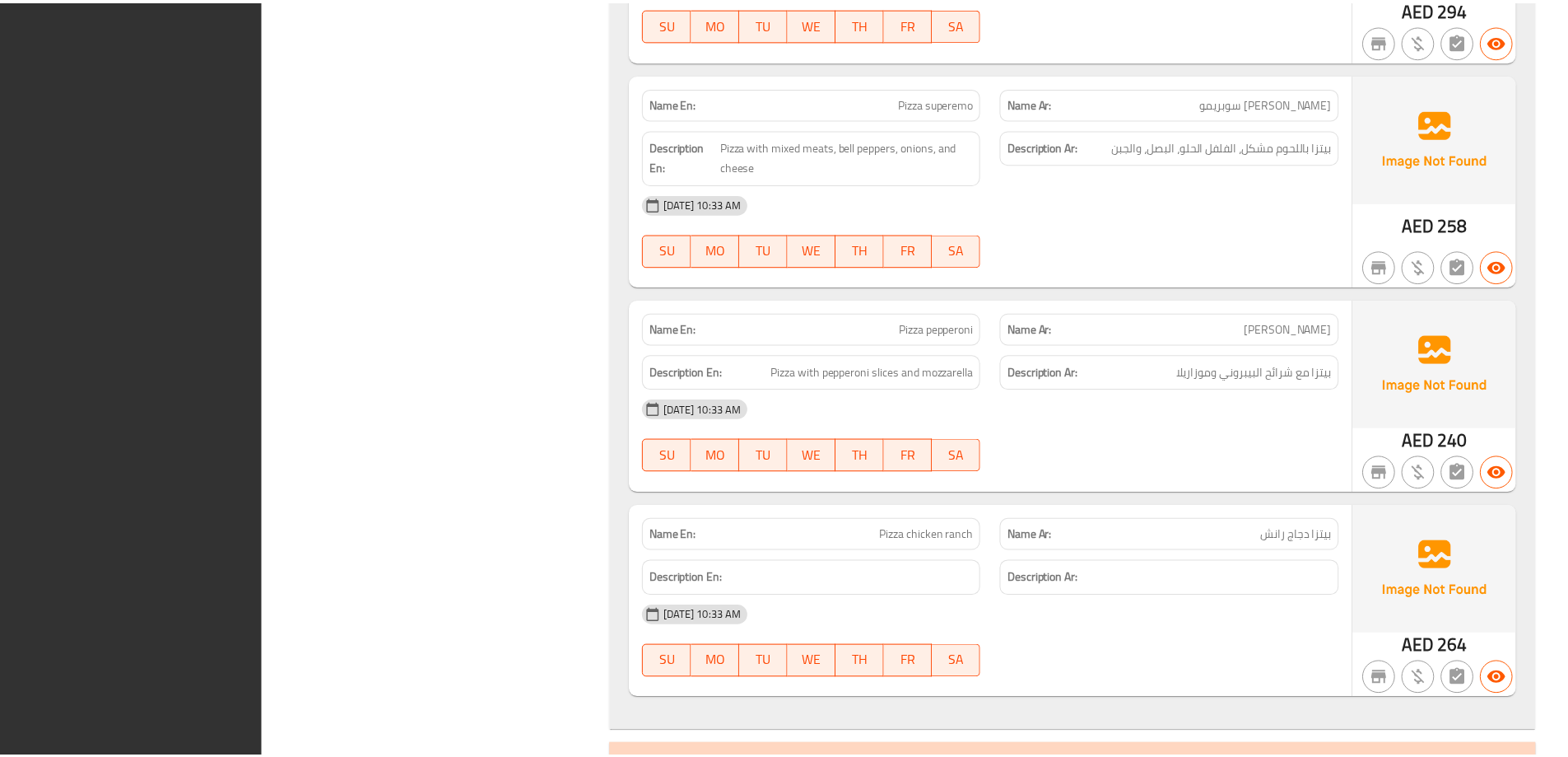
scroll to position [4653, 0]
